Goal: Entertainment & Leisure: Consume media (video, audio)

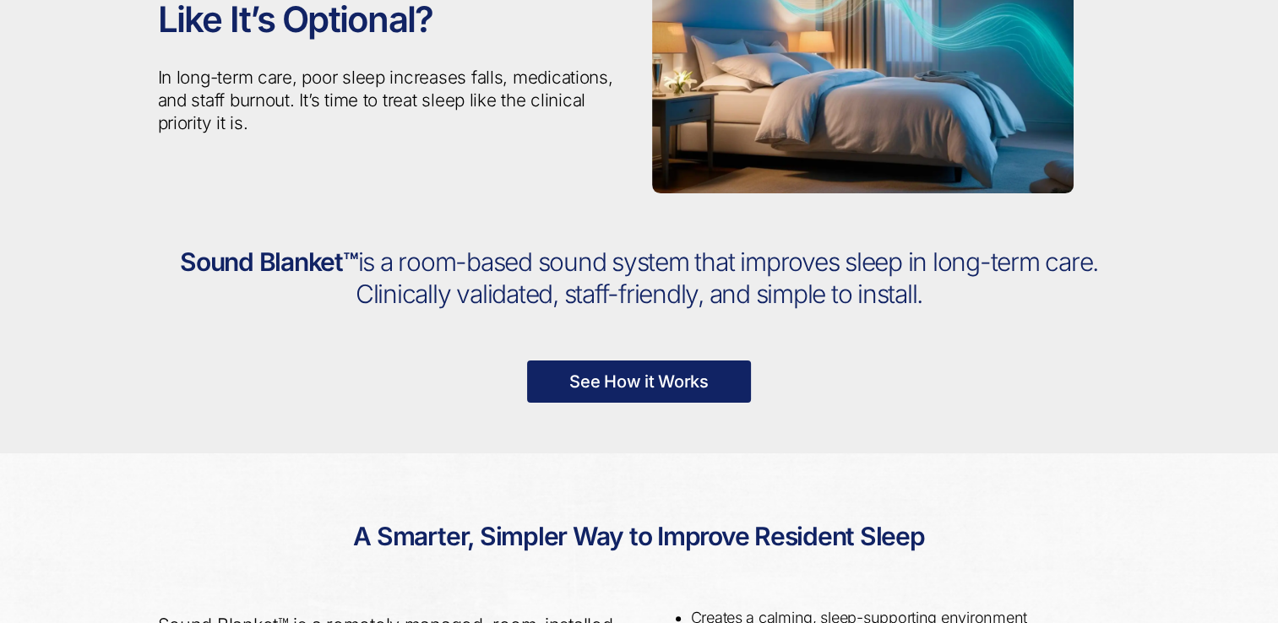
click at [621, 391] on link "See How it Works" at bounding box center [639, 382] width 224 height 42
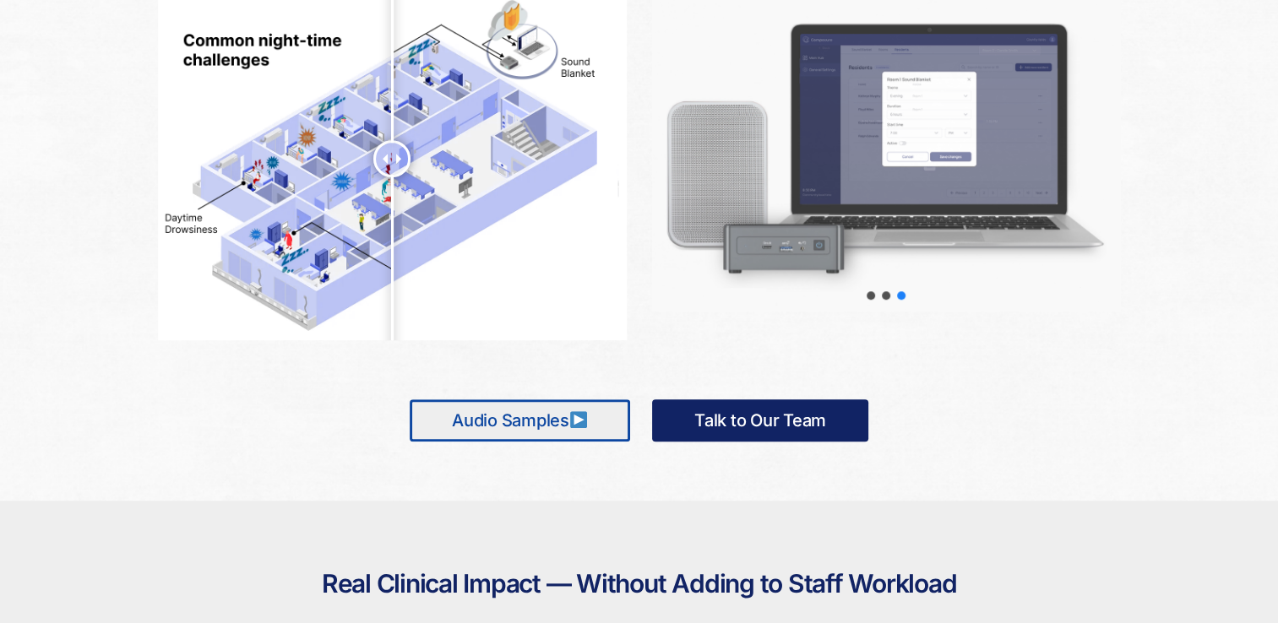
scroll to position [946, 0]
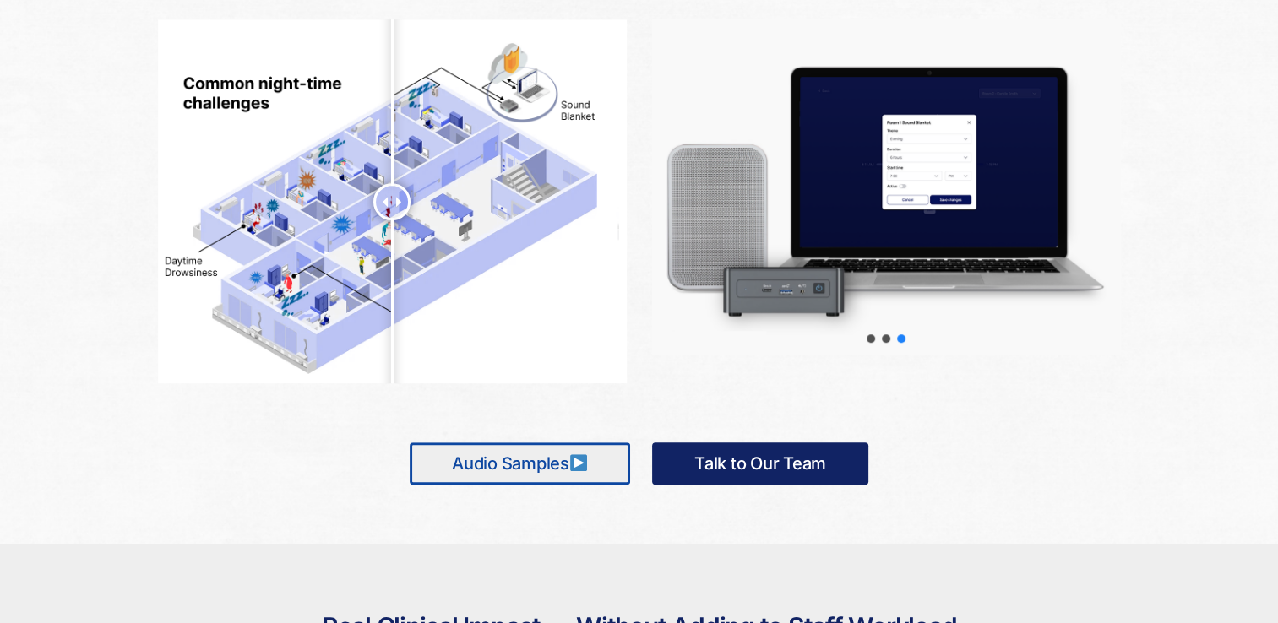
click at [541, 456] on link "Audio Samples" at bounding box center [520, 464] width 220 height 42
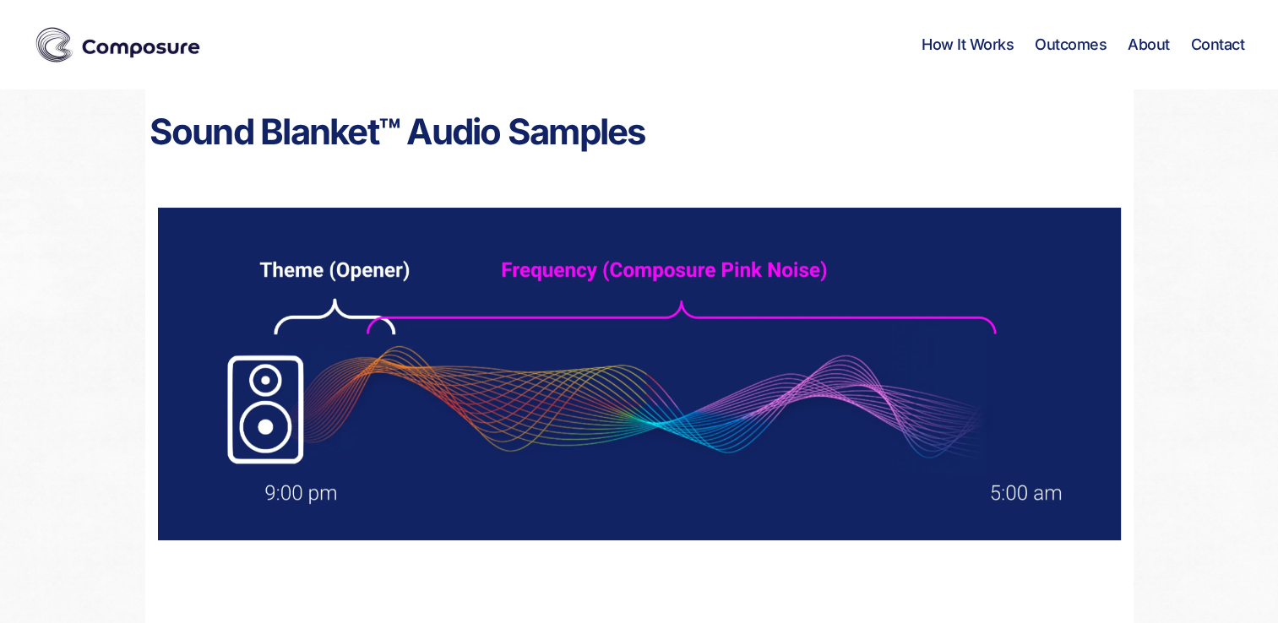
click at [839, 424] on img at bounding box center [639, 374] width 963 height 333
click at [683, 381] on img at bounding box center [639, 374] width 963 height 333
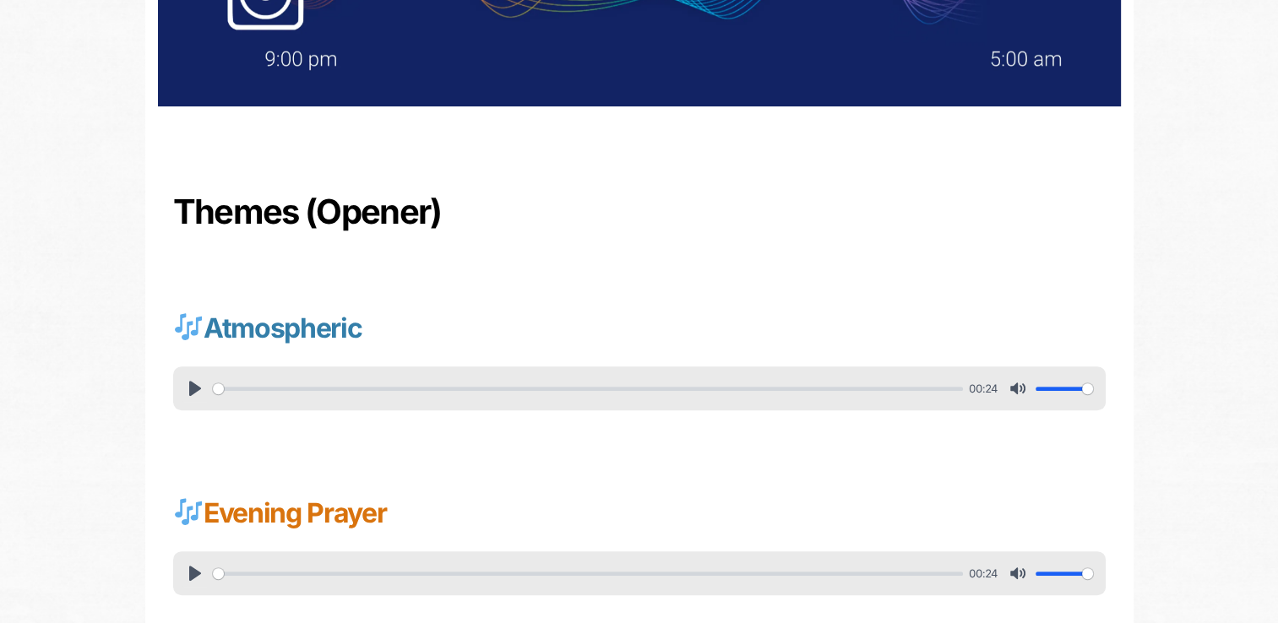
scroll to position [437, 0]
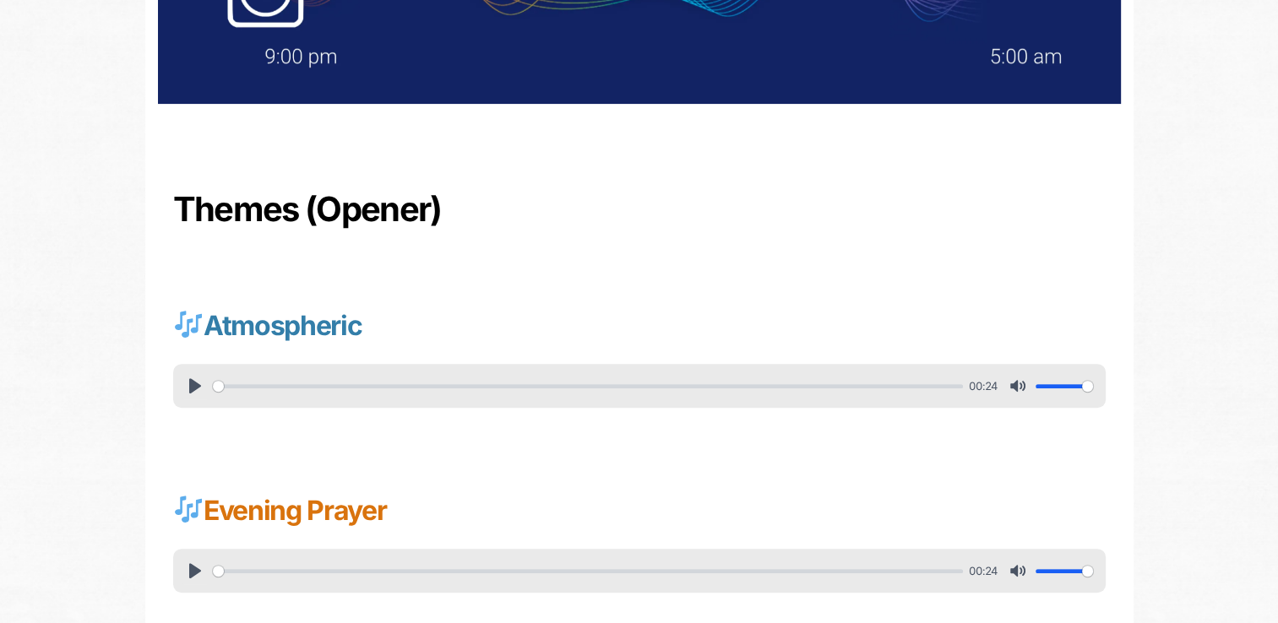
click at [176, 386] on div "Pause Play % buffered 00:00 00:24 Unmute Mute Settings Captions Disabled Qualit…" at bounding box center [639, 386] width 932 height 44
click at [193, 578] on button "Pause Play" at bounding box center [195, 570] width 27 height 27
click at [182, 379] on button "Pause Play" at bounding box center [195, 385] width 27 height 27
type input "27.87"
type input "17.41"
